Goal: Information Seeking & Learning: Find specific fact

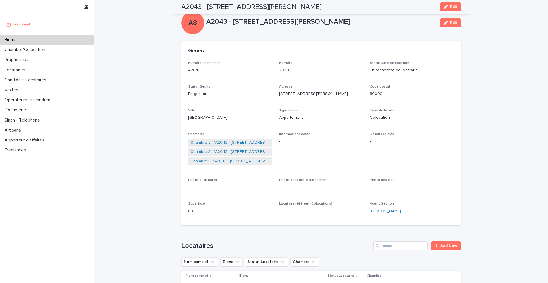
scroll to position [164, 0]
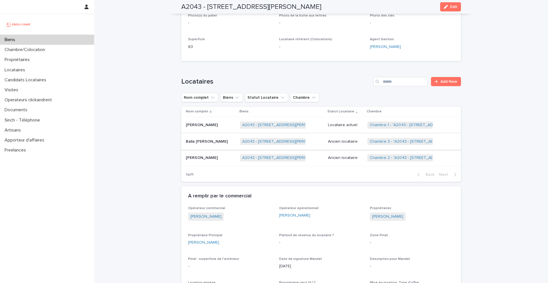
click at [199, 124] on p "[PERSON_NAME]" at bounding box center [202, 125] width 33 height 6
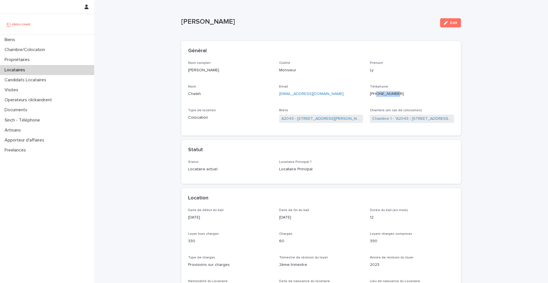
drag, startPoint x: 403, startPoint y: 95, endPoint x: 382, endPoint y: 95, distance: 21.4
click at [382, 95] on p "[PHONE_NUMBER]" at bounding box center [412, 94] width 84 height 6
copy ringoverc2c-number-84e06f14122c "752524733"
click at [324, 118] on link "A2043 - [STREET_ADDRESS][PERSON_NAME]" at bounding box center [322, 119] width 80 height 6
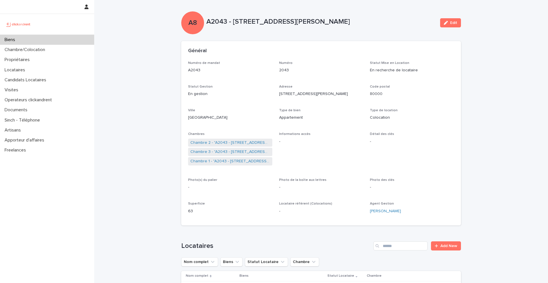
drag, startPoint x: 351, startPoint y: 24, endPoint x: 233, endPoint y: 22, distance: 117.4
click at [233, 22] on p "A2043 - [STREET_ADDRESS][PERSON_NAME]" at bounding box center [320, 22] width 229 height 8
copy p "[STREET_ADDRESS][PERSON_NAME]"
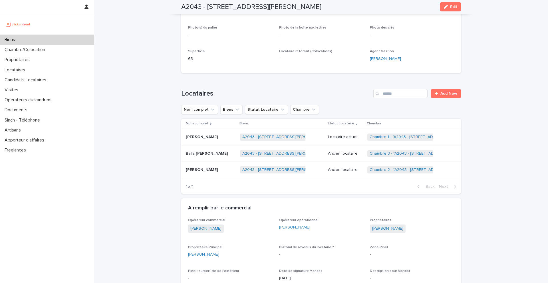
scroll to position [183, 0]
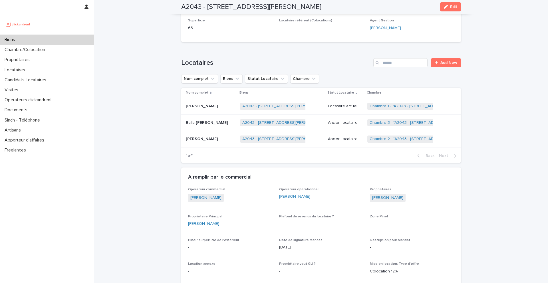
click at [223, 105] on p at bounding box center [211, 106] width 50 height 5
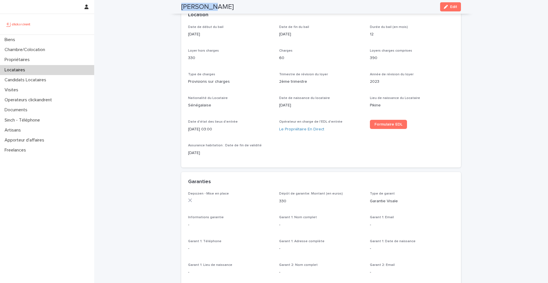
drag, startPoint x: 222, startPoint y: 6, endPoint x: 181, endPoint y: 6, distance: 40.8
click at [181, 6] on div "[PERSON_NAME] Edit" at bounding box center [321, 7] width 307 height 14
copy h2 "[PERSON_NAME]"
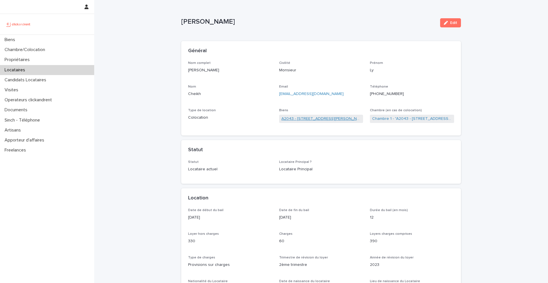
click at [294, 118] on link "A2043 - [STREET_ADDRESS][PERSON_NAME]" at bounding box center [322, 119] width 80 height 6
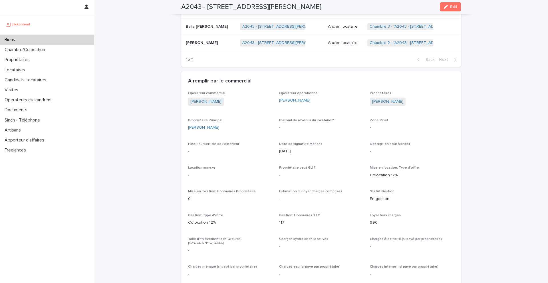
scroll to position [298, 0]
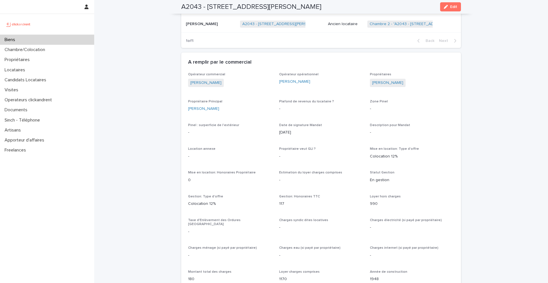
drag, startPoint x: 430, startPoint y: 83, endPoint x: 366, endPoint y: 85, distance: 64.3
click at [366, 85] on div "Opérateur commercial [PERSON_NAME] Opérateur opérationnel [PERSON_NAME] Proprié…" at bounding box center [321, 286] width 266 height 426
copy div "Propriétaires [PERSON_NAME]"
click at [35, 72] on div "Locataires" at bounding box center [47, 70] width 94 height 10
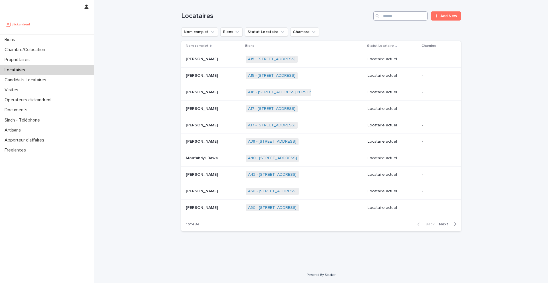
click at [402, 12] on input "Search" at bounding box center [400, 15] width 54 height 9
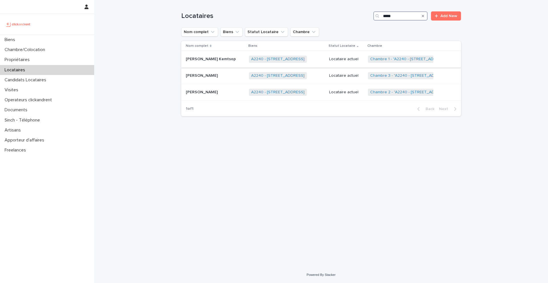
type input "*****"
click at [209, 63] on div "[PERSON_NAME] Kemtsop [PERSON_NAME]" at bounding box center [215, 59] width 59 height 9
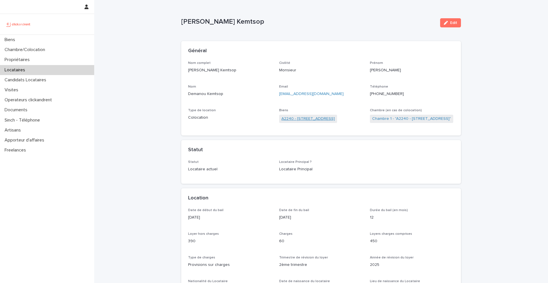
click at [308, 117] on link "A2240 - [STREET_ADDRESS]" at bounding box center [308, 119] width 53 height 6
